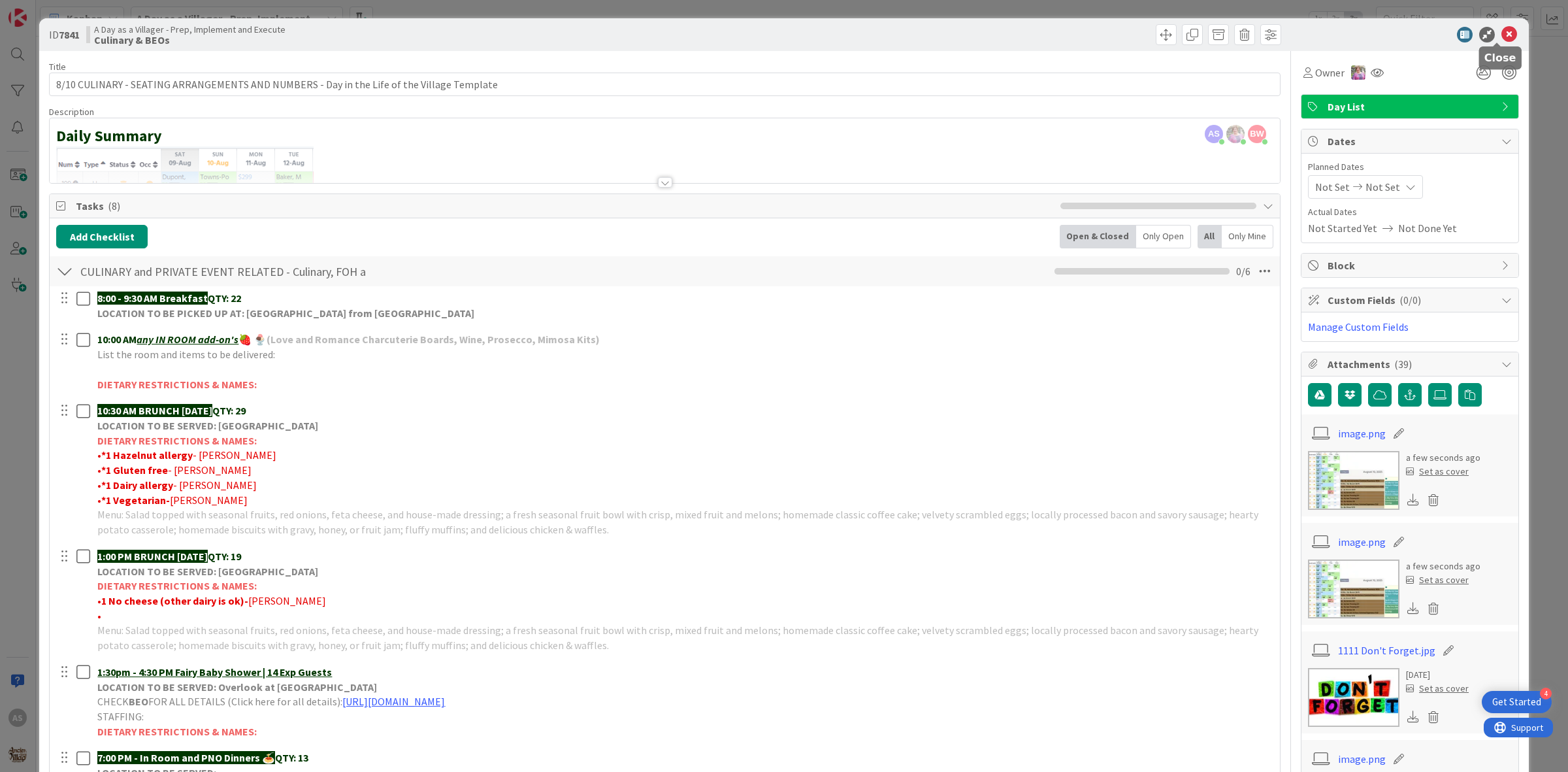
click at [1501, 30] on icon at bounding box center [1509, 34] width 15 height 15
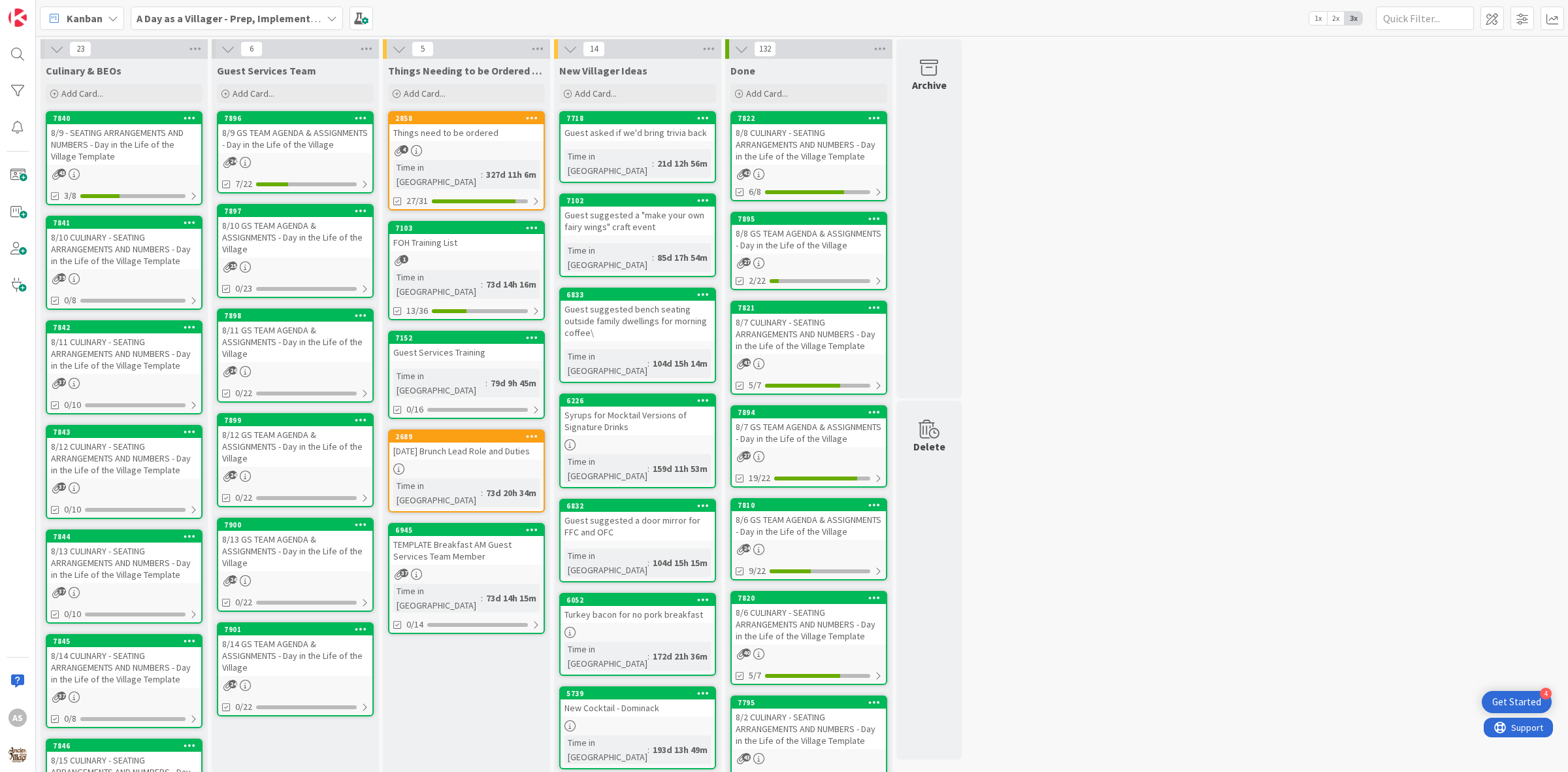
click at [137, 249] on div "8/10 CULINARY - SEATING ARRANGEMENTS AND NUMBERS - Day in the Life of the Villa…" at bounding box center [124, 249] width 154 height 41
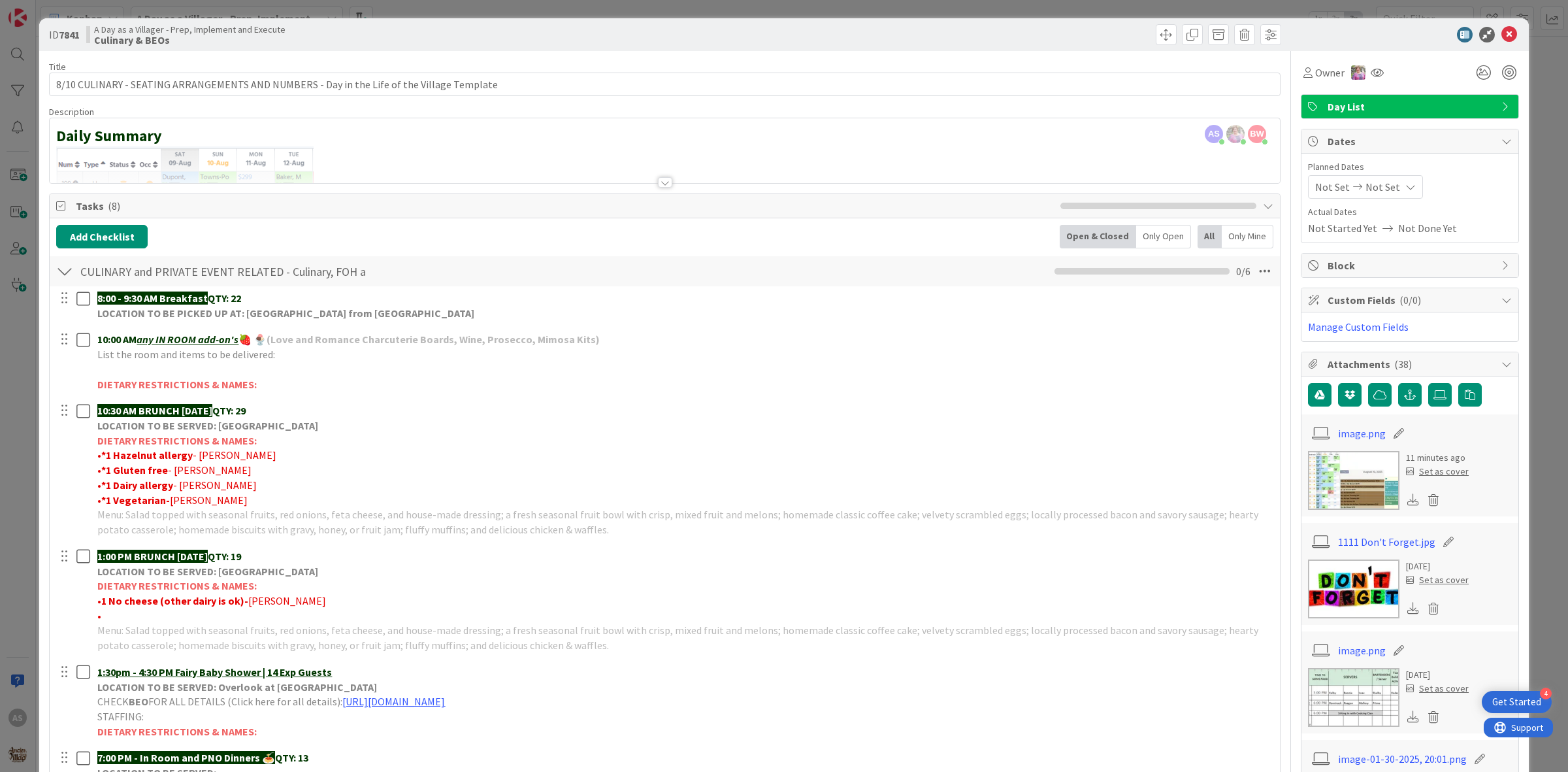
scroll to position [82, 0]
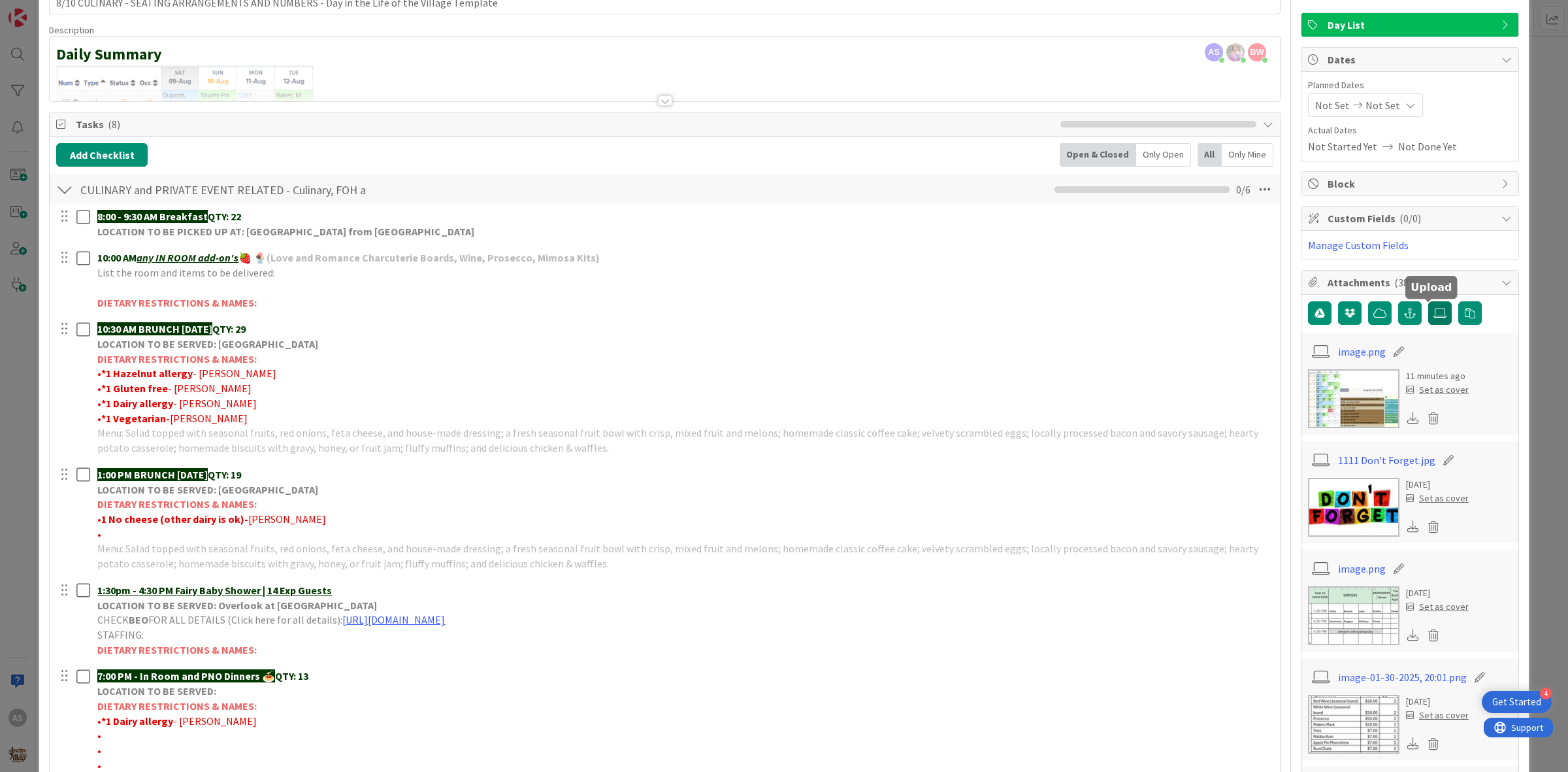
click at [1435, 311] on label at bounding box center [1439, 313] width 24 height 24
click at [1428, 301] on input "file" at bounding box center [1428, 301] width 0 height 0
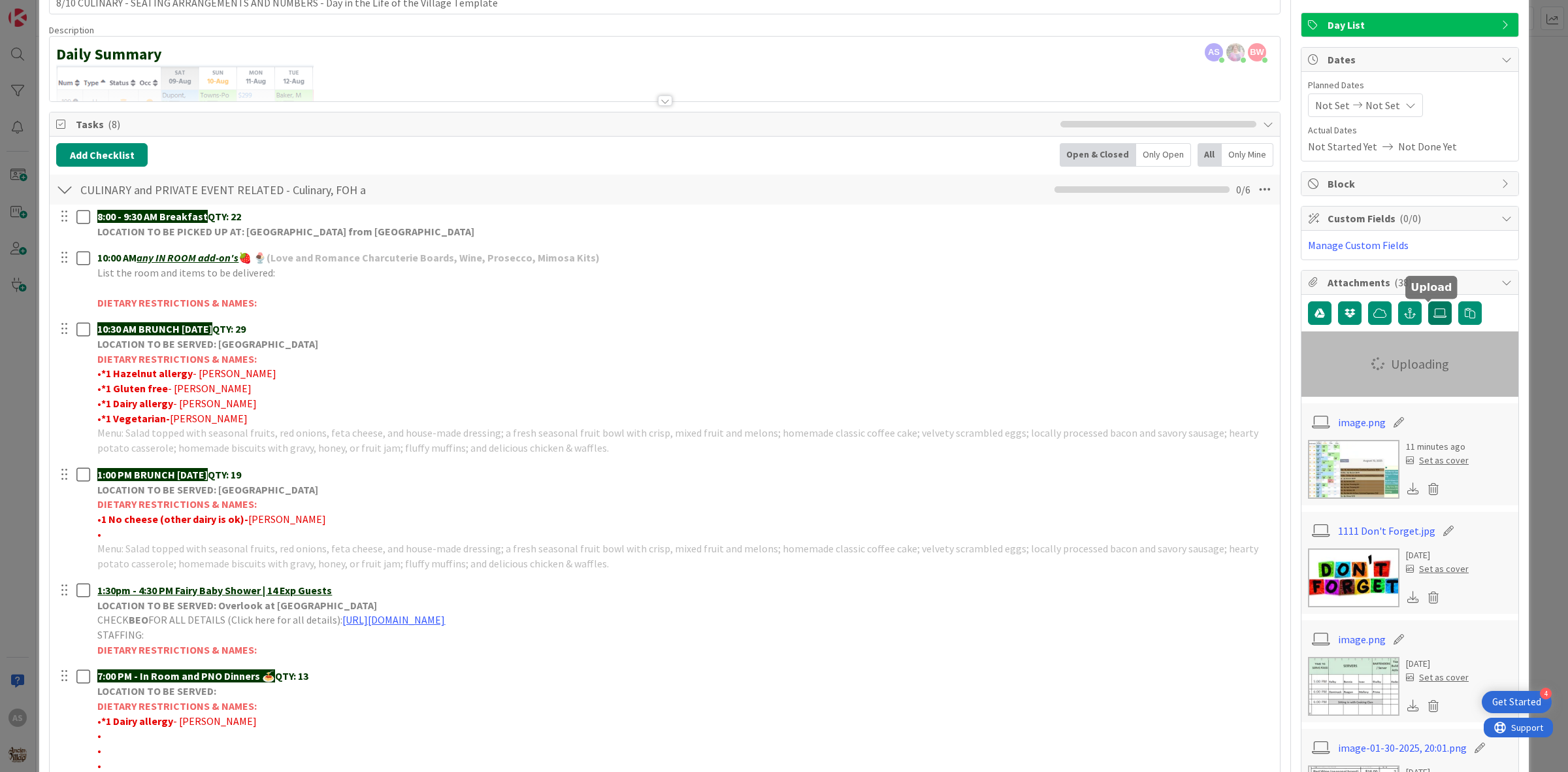
click at [1434, 317] on icon at bounding box center [1440, 313] width 13 height 10
click at [1428, 301] on input "file" at bounding box center [1428, 301] width 0 height 0
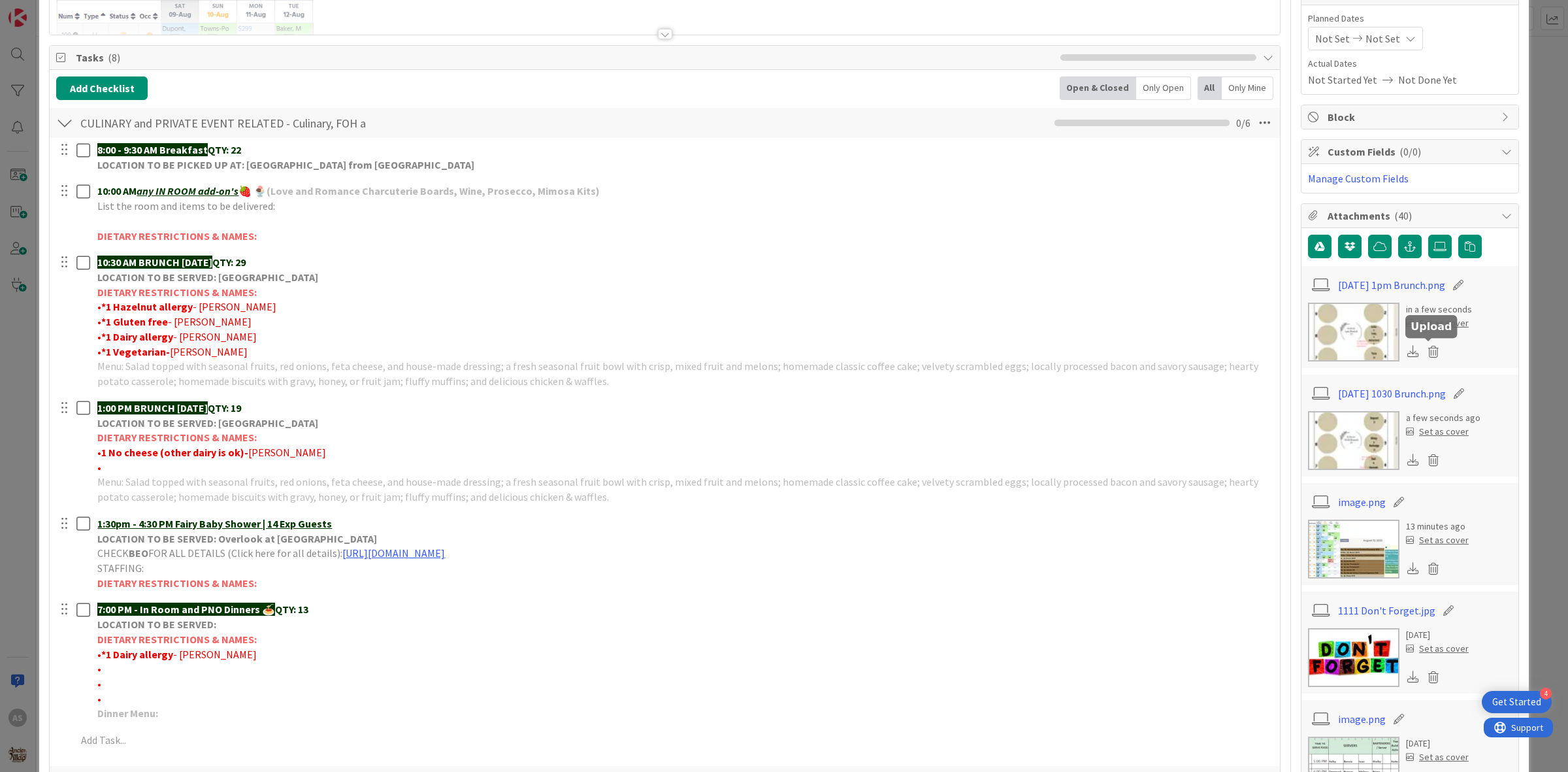
scroll to position [0, 0]
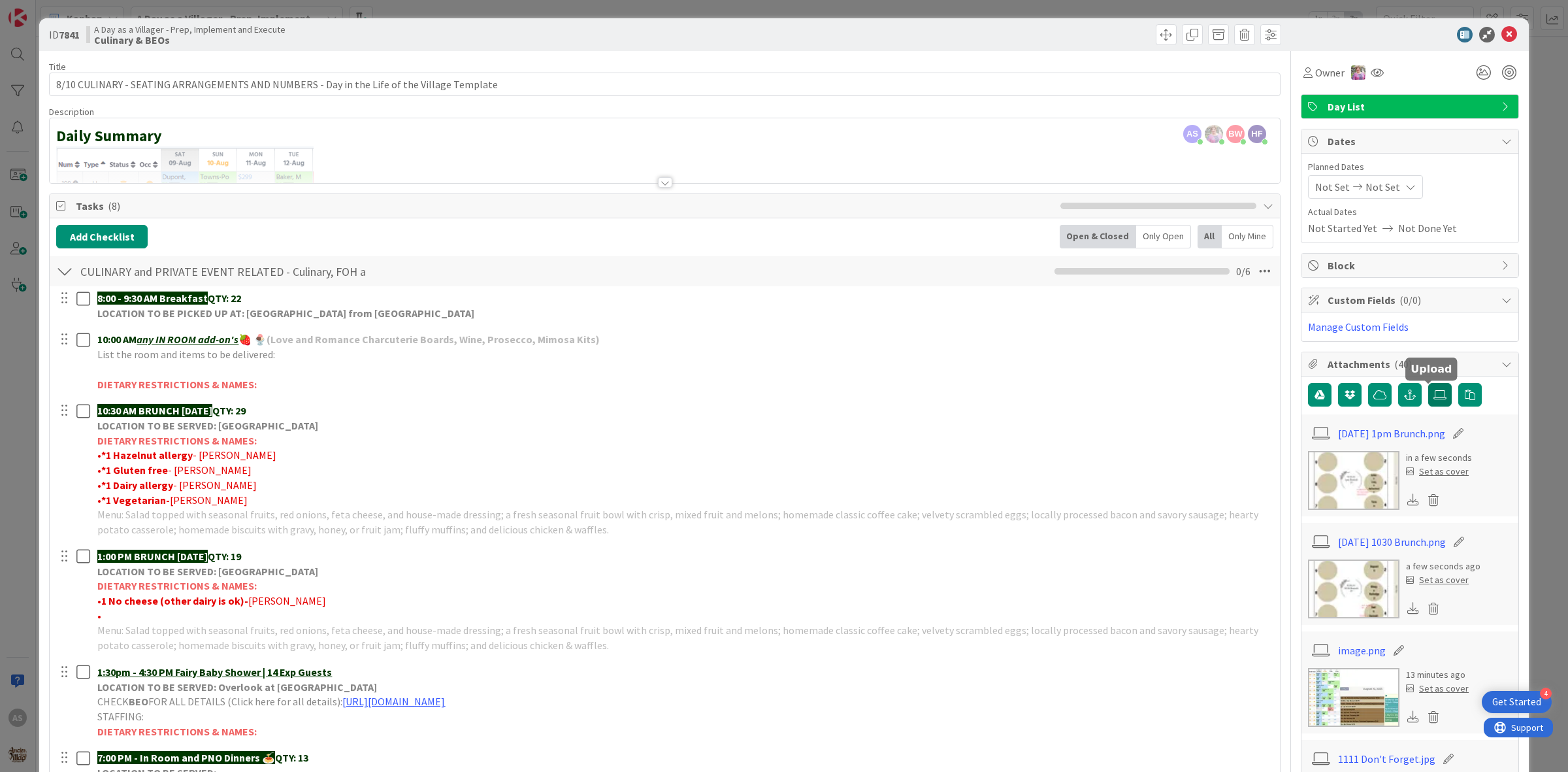
click at [1434, 400] on icon at bounding box center [1440, 395] width 13 height 10
click at [1428, 383] on input "file" at bounding box center [1428, 383] width 0 height 0
